Goal: Task Accomplishment & Management: Manage account settings

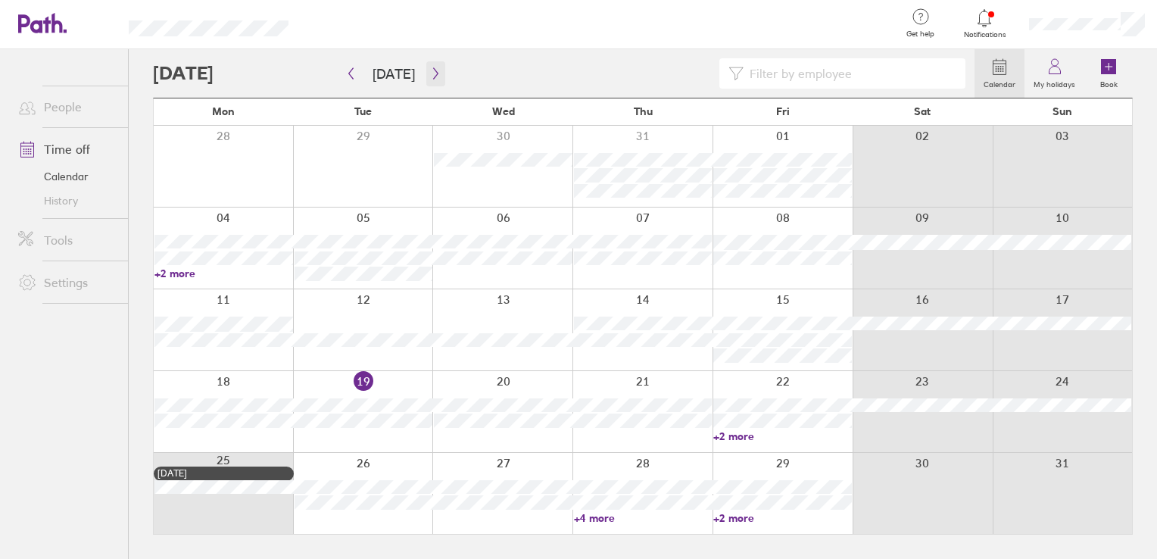
click at [433, 74] on icon "button" at bounding box center [435, 73] width 5 height 11
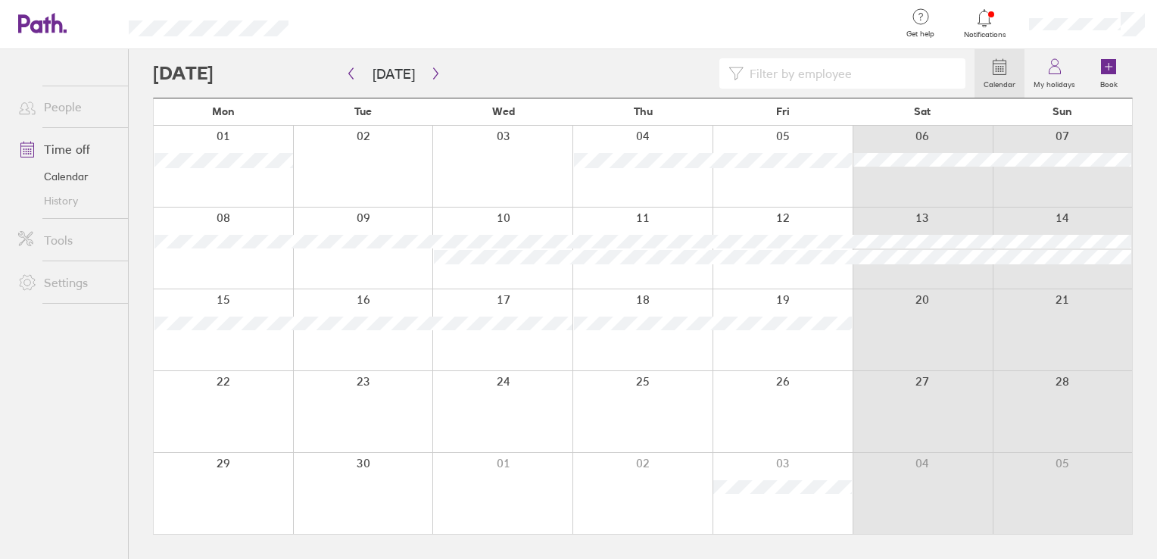
click at [239, 304] on div at bounding box center [223, 329] width 139 height 81
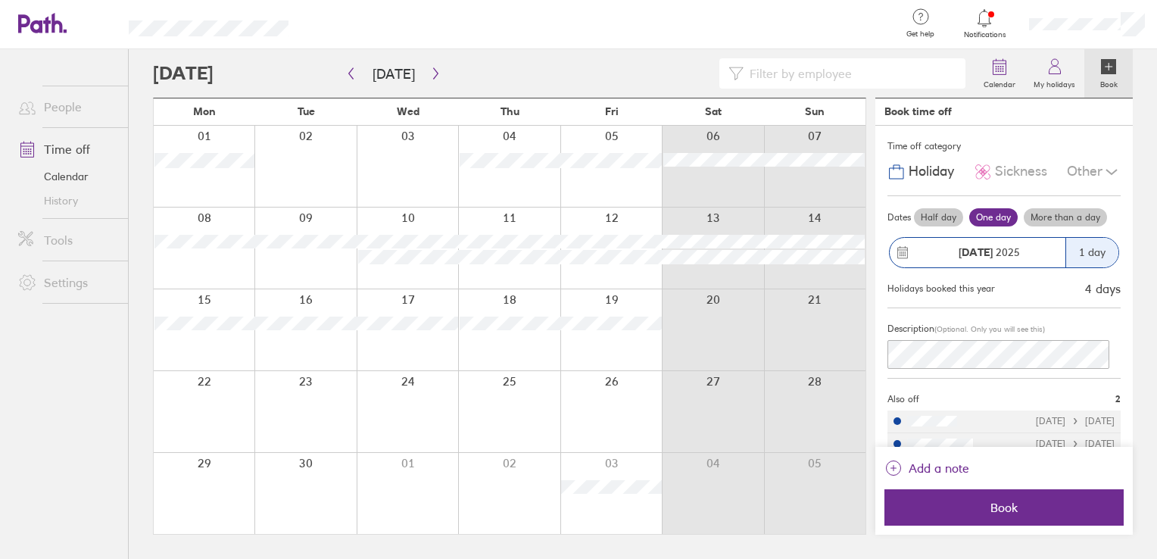
click at [1058, 219] on label "More than a day" at bounding box center [1065, 217] width 83 height 18
click at [0, 0] on input "More than a day" at bounding box center [0, 0] width 0 height 0
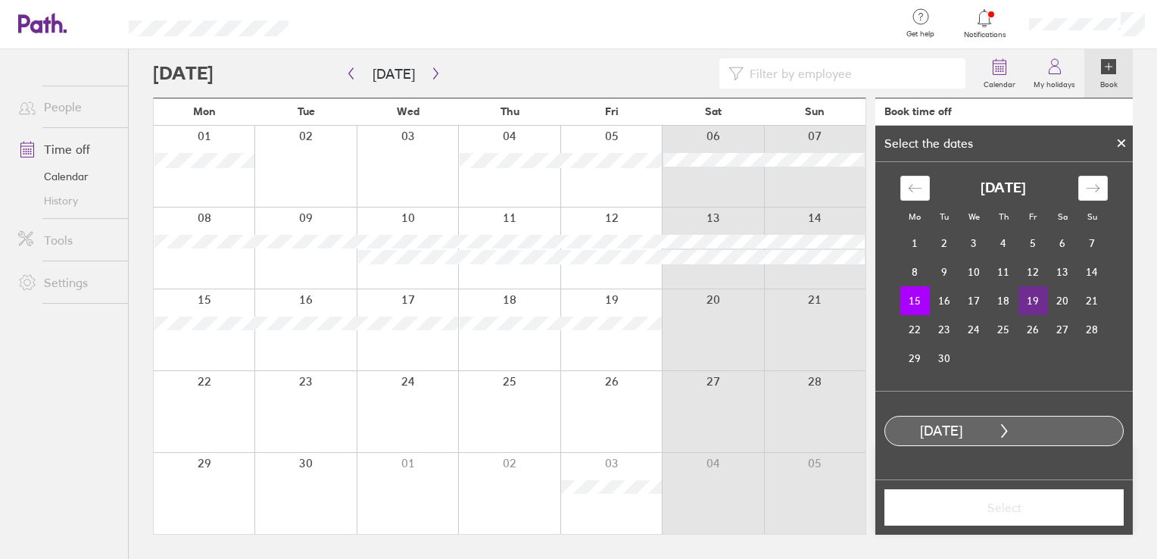
click at [1027, 298] on td "19" at bounding box center [1034, 300] width 30 height 29
click at [1032, 501] on span "Select" at bounding box center [1004, 508] width 218 height 14
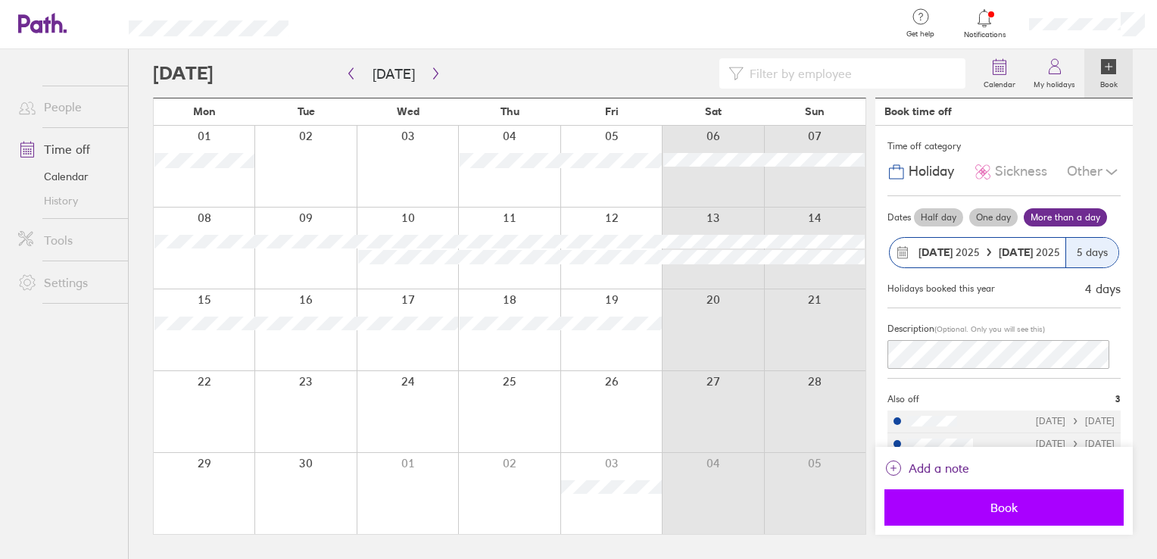
click at [1033, 507] on span "Book" at bounding box center [1004, 508] width 218 height 14
